Goal: Complete application form

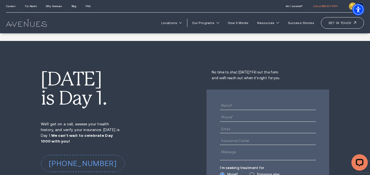
scroll to position [2919, 0]
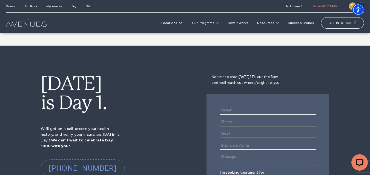
click at [235, 154] on textarea at bounding box center [268, 160] width 96 height 12
paste textarea "I’m local and noticed your business—looks great! Quick question: how do you cur…"
type textarea "I’m local and noticed your business—looks great! Quick question: how do you cur…"
drag, startPoint x: 240, startPoint y: 108, endPoint x: 261, endPoint y: 120, distance: 24.5
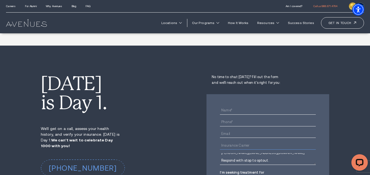
click at [240, 142] on input "text" at bounding box center [268, 146] width 96 height 8
click at [261, 154] on textarea "I’m local and noticed your business—looks great! Quick question: how do you cur…" at bounding box center [268, 160] width 96 height 12
drag, startPoint x: 235, startPoint y: 103, endPoint x: 244, endPoint y: 111, distance: 12.5
click at [235, 130] on input "email" at bounding box center [268, 134] width 96 height 8
type input "[PERSON_NAME][EMAIL_ADDRESS][DOMAIN_NAME]"
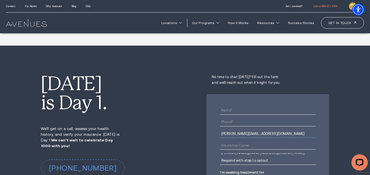
type input "[PERSON_NAME]"
type input "7172299590"
type input "[PERSON_NAME]@blinkcleanservices.com-"
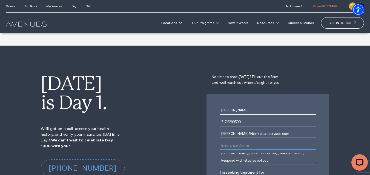
click at [240, 142] on input "text" at bounding box center [268, 146] width 96 height 8
type input "-"
click at [243, 134] on form "[PERSON_NAME] 7172299590 [PERSON_NAME]@blinkcleanservices.com- - Myself Someone…" at bounding box center [268, 174] width 96 height 142
click at [242, 154] on textarea "I’m local and noticed your business—looks great! Quick question: how do you cur…" at bounding box center [268, 160] width 96 height 12
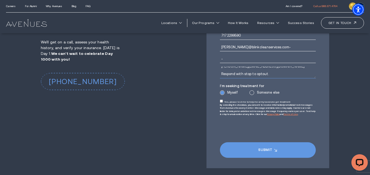
scroll to position [3010, 0]
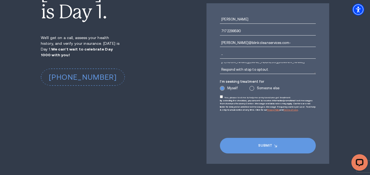
click at [220, 95] on input "Yes, please text me to help me or my loved one get treatment" at bounding box center [221, 96] width 3 height 3
checkbox input "true"
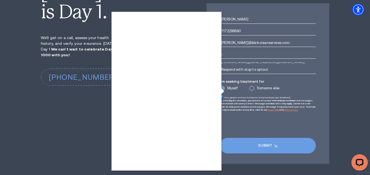
type textarea "0cAFcWeA6aYiGMm8i0z2DlN3C3DdAfdtm1z6bPAWBPLpWXJe2Nfhgflkc1ByLOXuNXrGPDesL9DS1r6…"
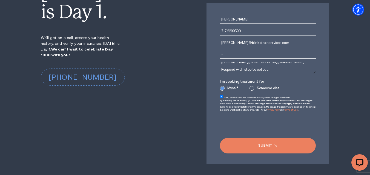
click at [261, 138] on input "Submit" at bounding box center [268, 146] width 96 height 16
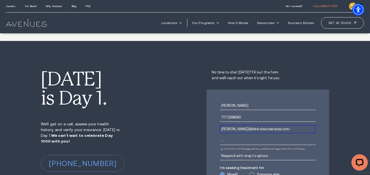
scroll to position [2919, 0]
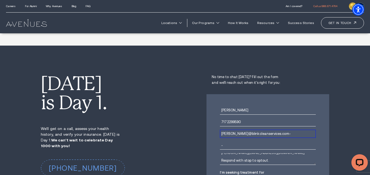
click at [277, 130] on input "[PERSON_NAME]@blinkcleanservices.com-" at bounding box center [268, 134] width 96 height 8
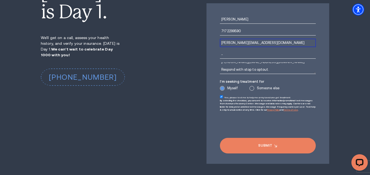
type input "[PERSON_NAME][EMAIL_ADDRESS][DOMAIN_NAME]"
click at [264, 138] on input "Submit" at bounding box center [268, 146] width 96 height 16
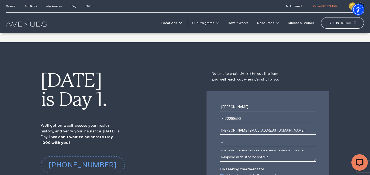
scroll to position [2917, 0]
